Goal: Browse casually: Explore the website without a specific task or goal

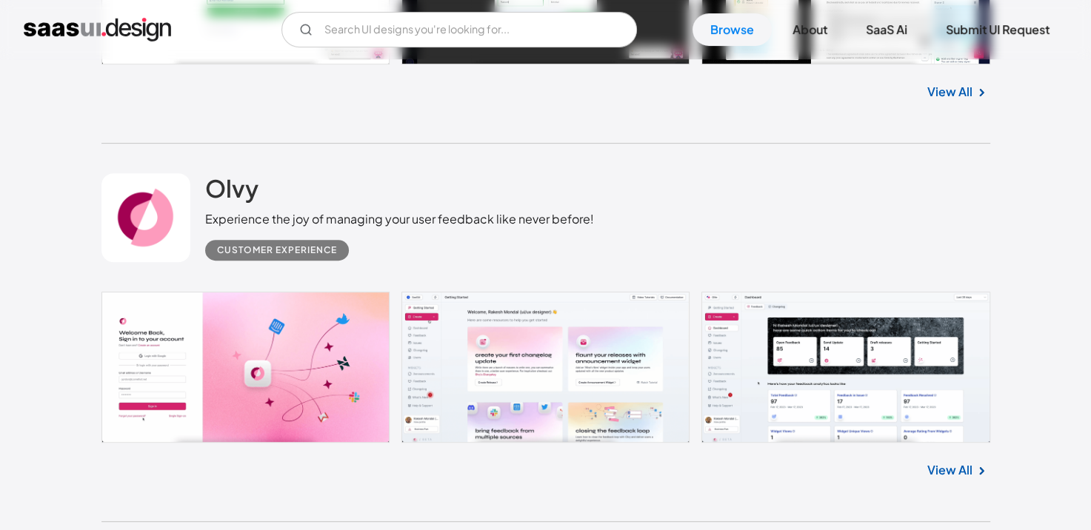
scroll to position [740, 0]
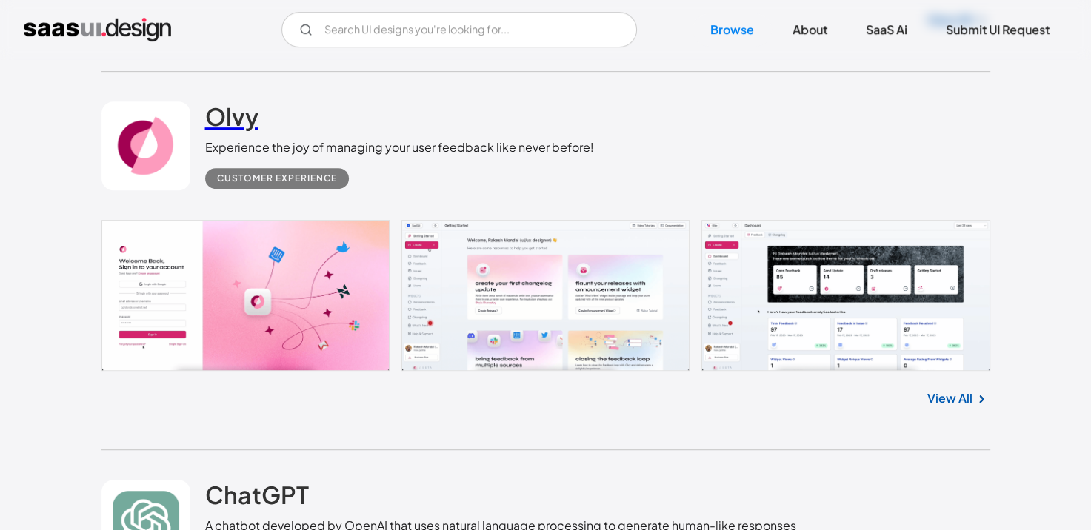
click at [238, 118] on h2 "Olvy" at bounding box center [231, 116] width 53 height 30
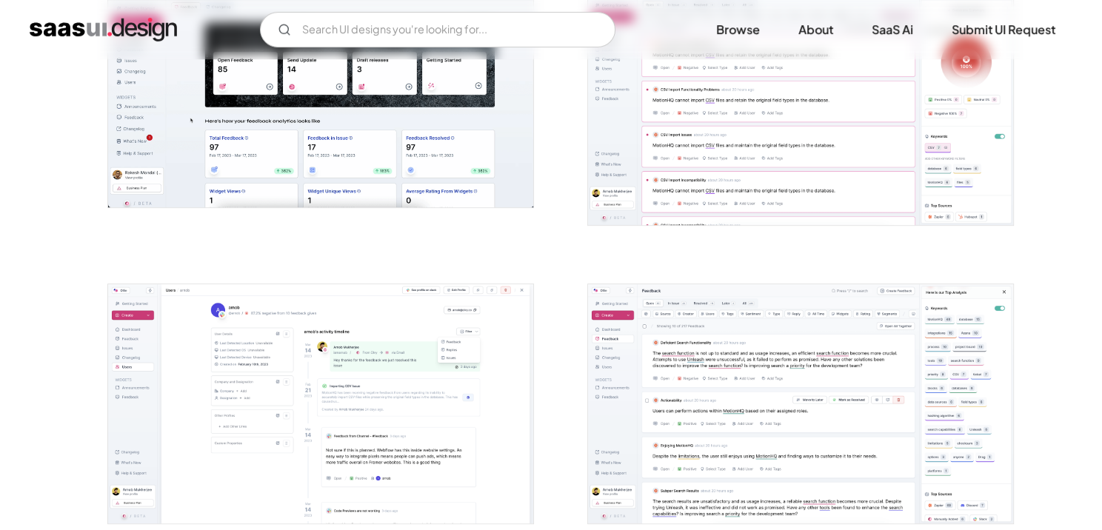
scroll to position [666, 0]
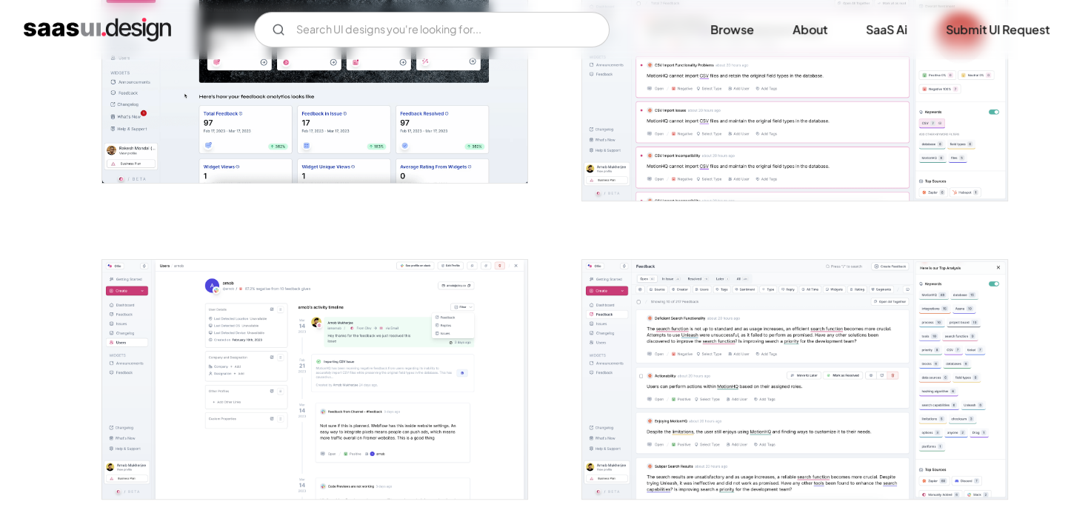
click at [389, 121] on img "open lightbox" at bounding box center [314, 71] width 425 height 221
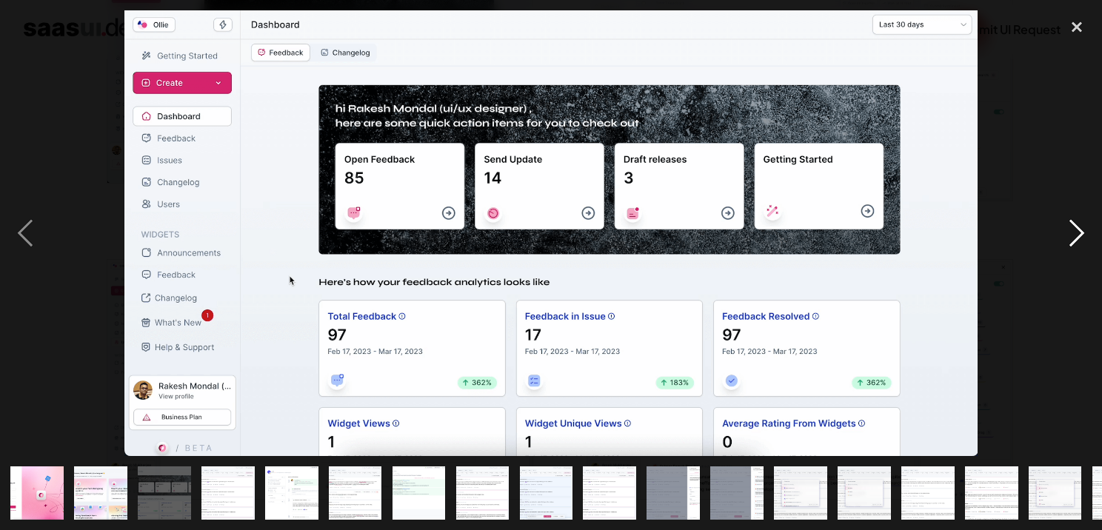
click at [1078, 225] on div "next image" at bounding box center [1076, 232] width 50 height 445
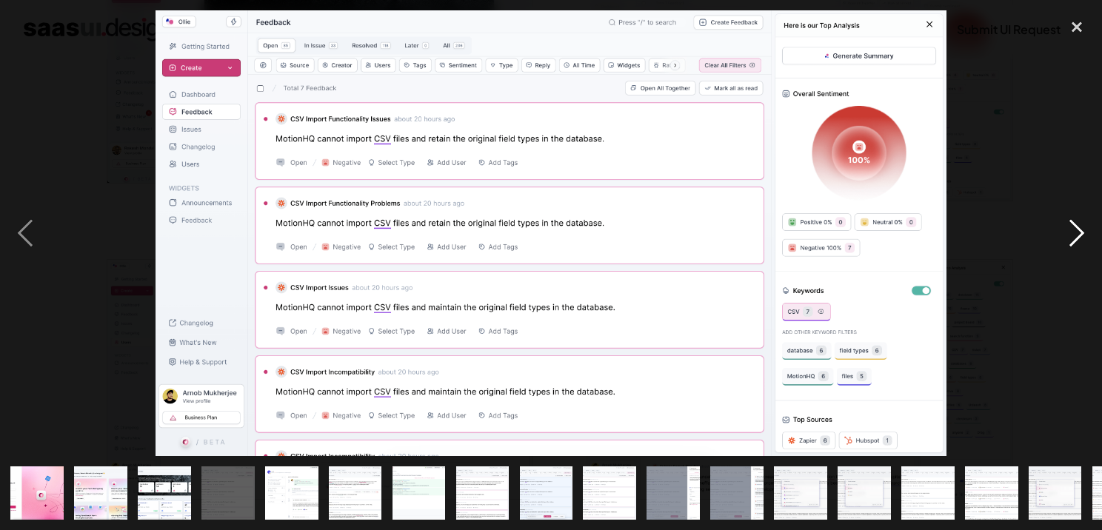
click at [1078, 226] on div "next image" at bounding box center [1076, 232] width 50 height 445
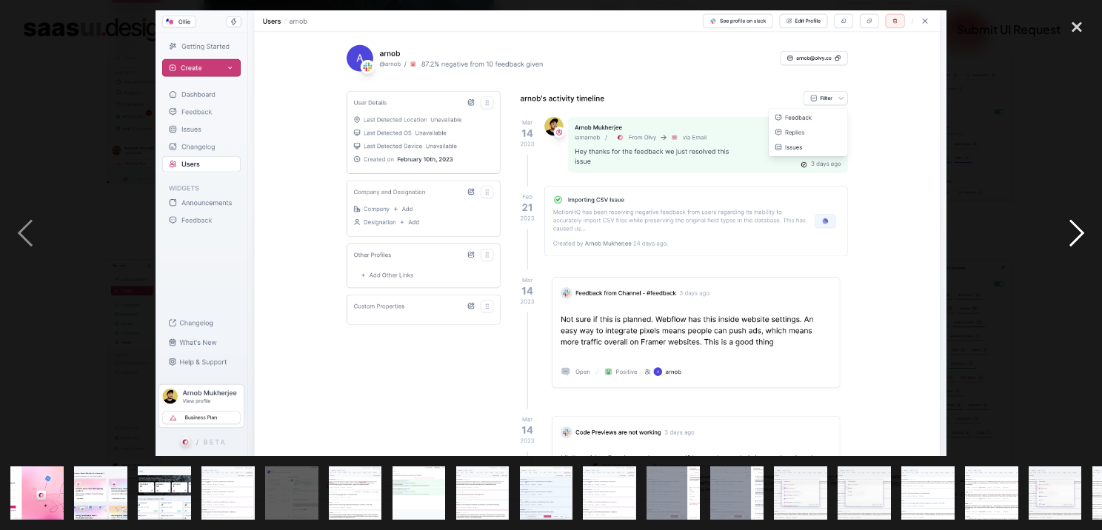
click at [1078, 226] on div "next image" at bounding box center [1076, 232] width 50 height 445
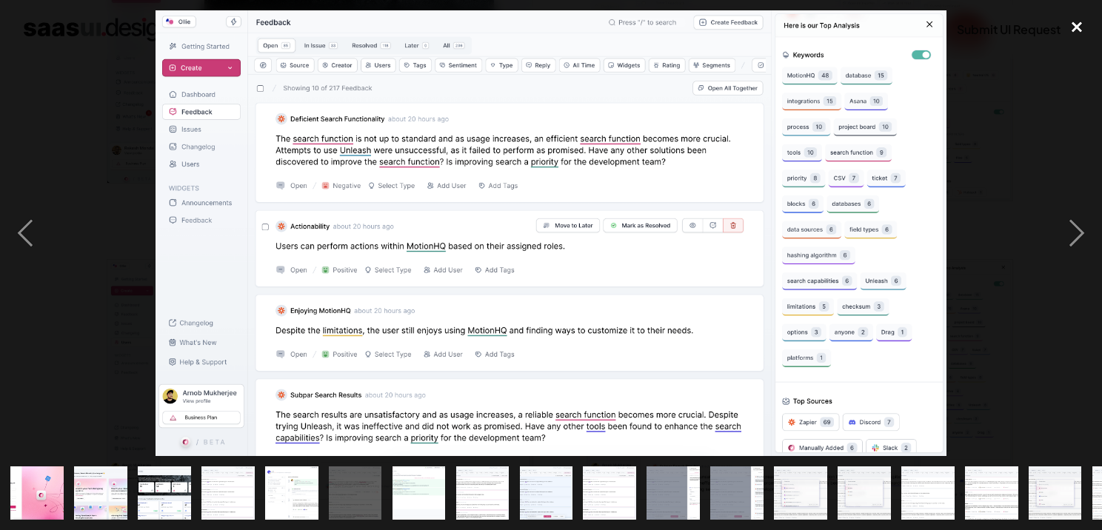
click at [1085, 27] on div "close lightbox" at bounding box center [1076, 26] width 50 height 33
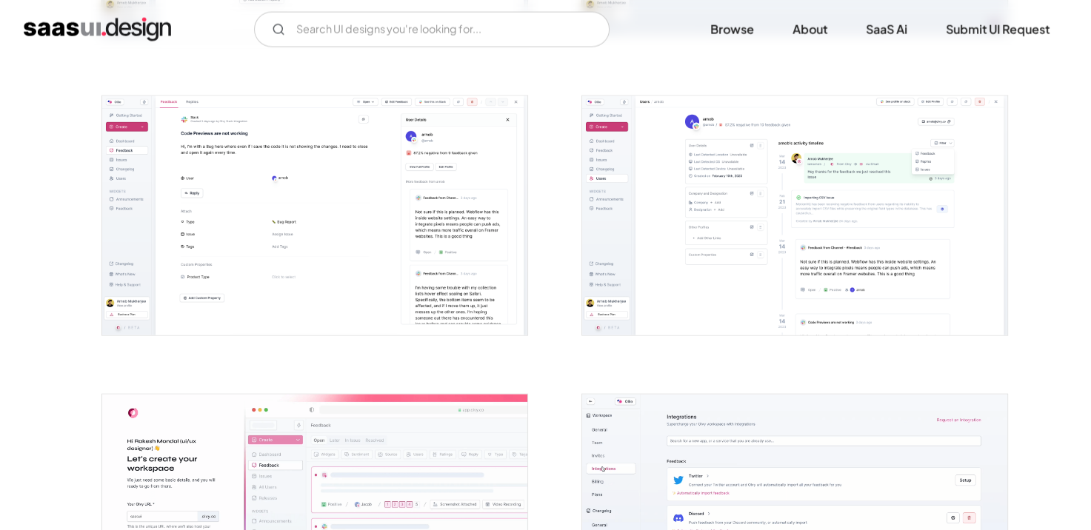
scroll to position [3702, 0]
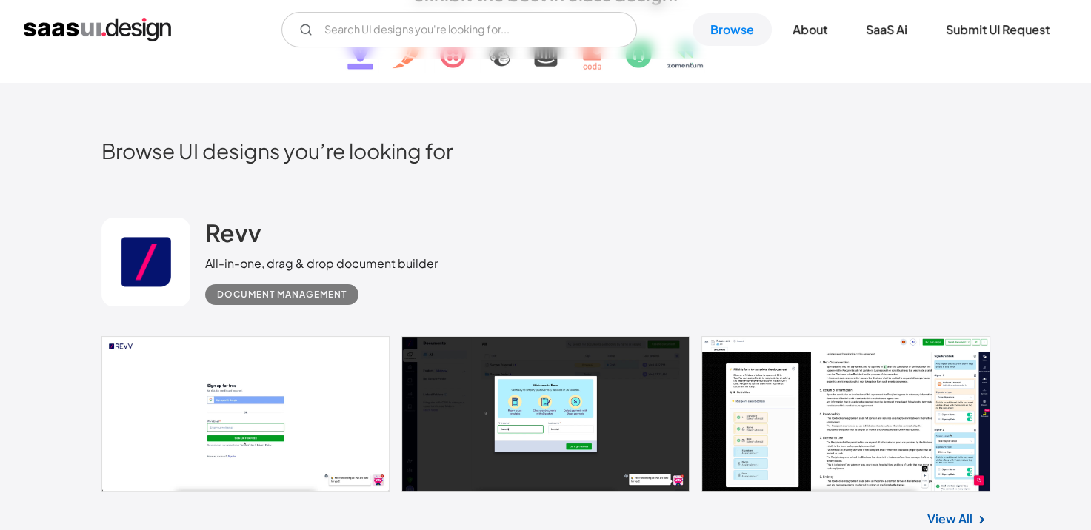
scroll to position [222, 0]
